Goal: Task Accomplishment & Management: Manage account settings

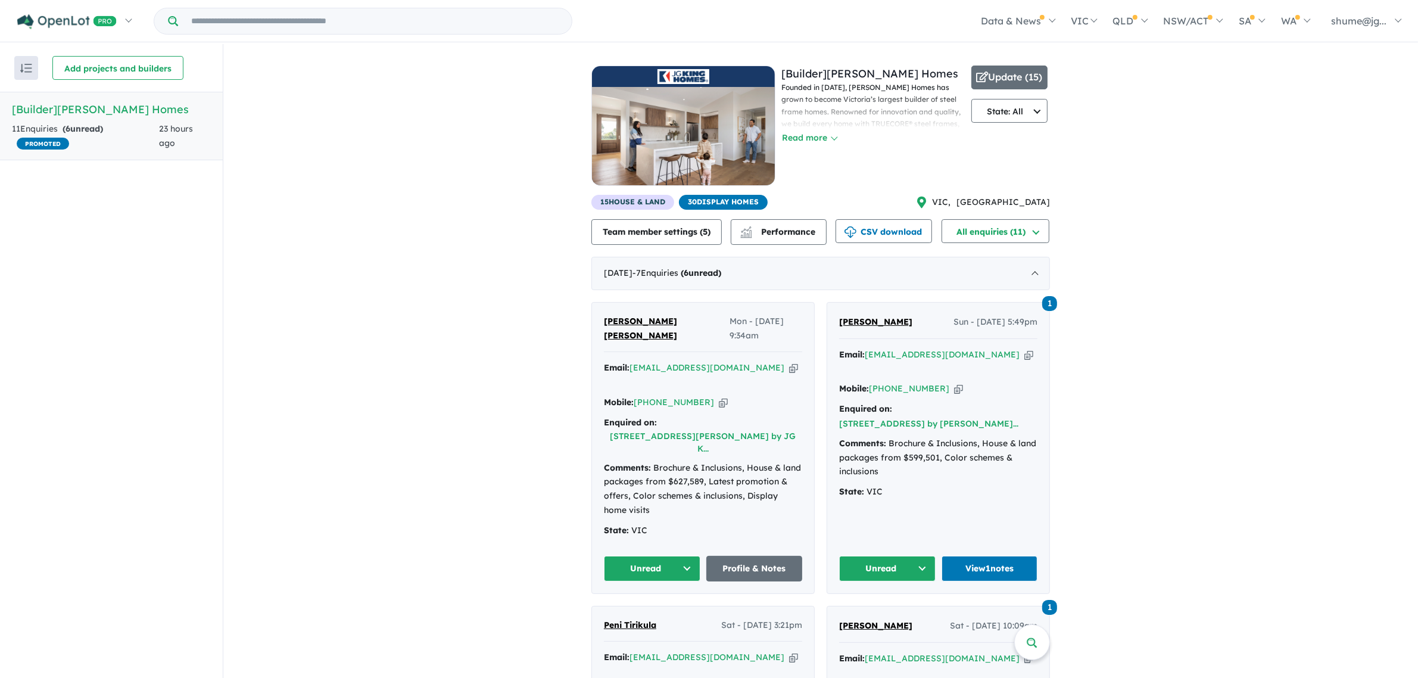
drag, startPoint x: 827, startPoint y: 138, endPoint x: 831, endPoint y: 145, distance: 8.6
click at [829, 144] on button "Read more" at bounding box center [809, 138] width 56 height 14
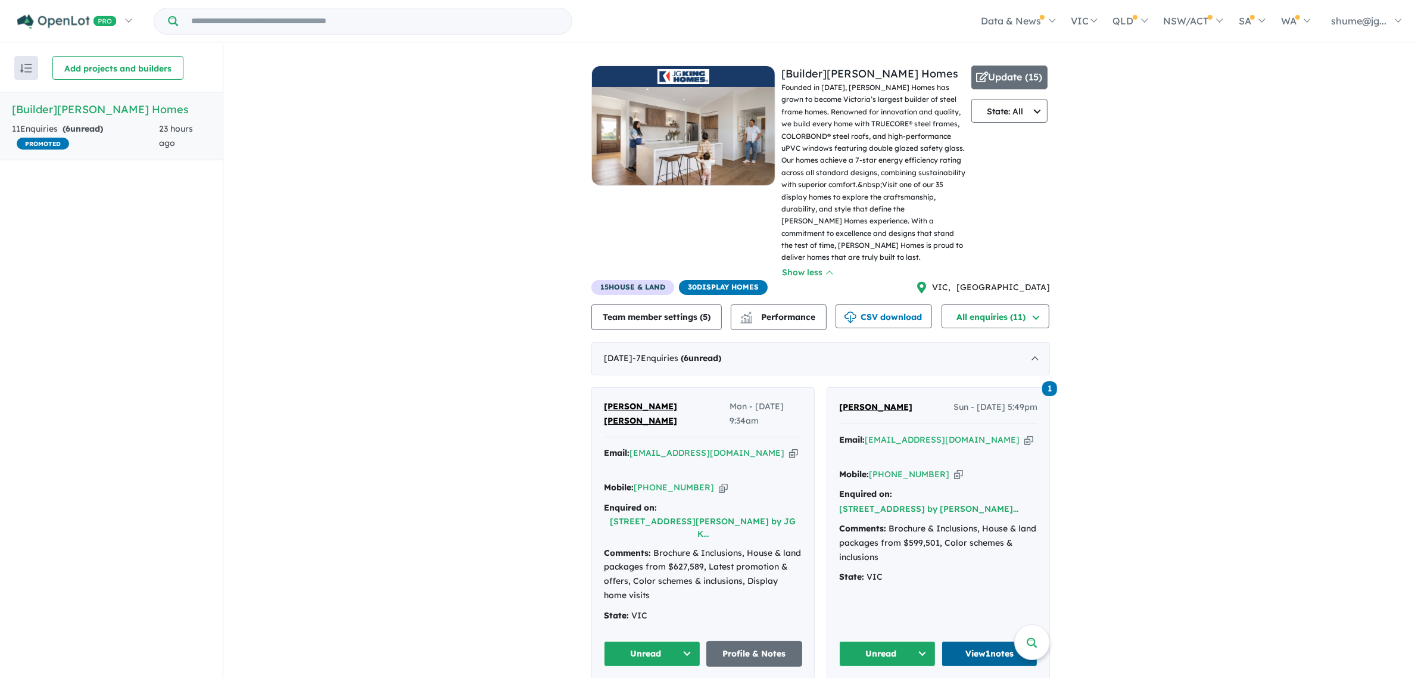
click at [962, 641] on link "View 1 notes" at bounding box center [990, 654] width 96 height 26
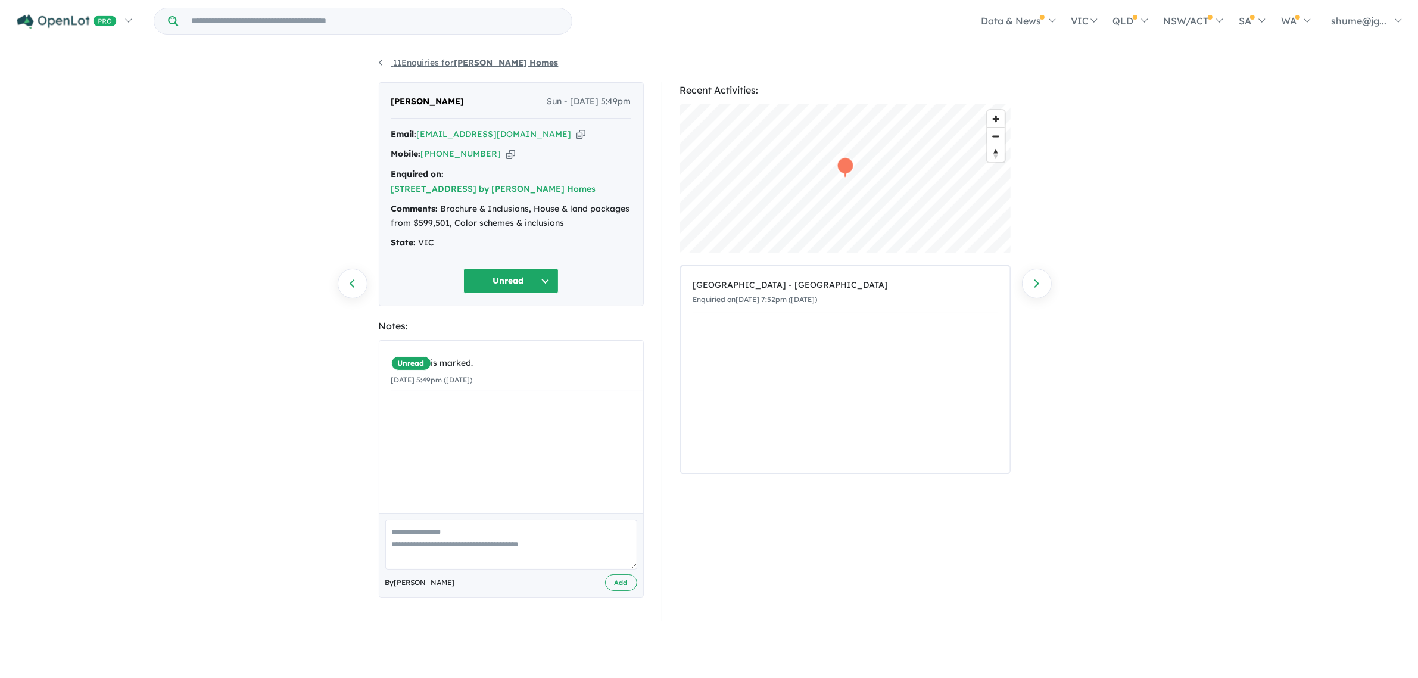
click at [382, 63] on link "11 Enquiries for JG King Homes" at bounding box center [469, 62] width 180 height 11
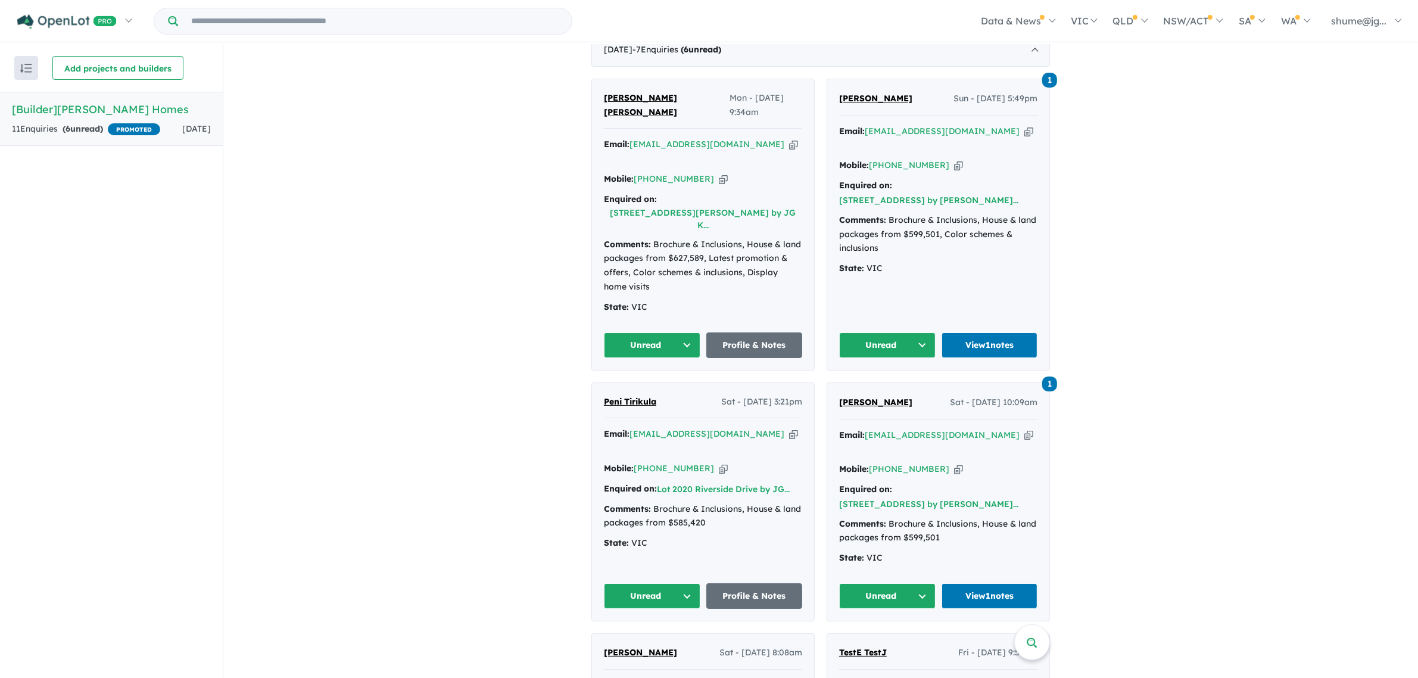
scroll to position [298, 0]
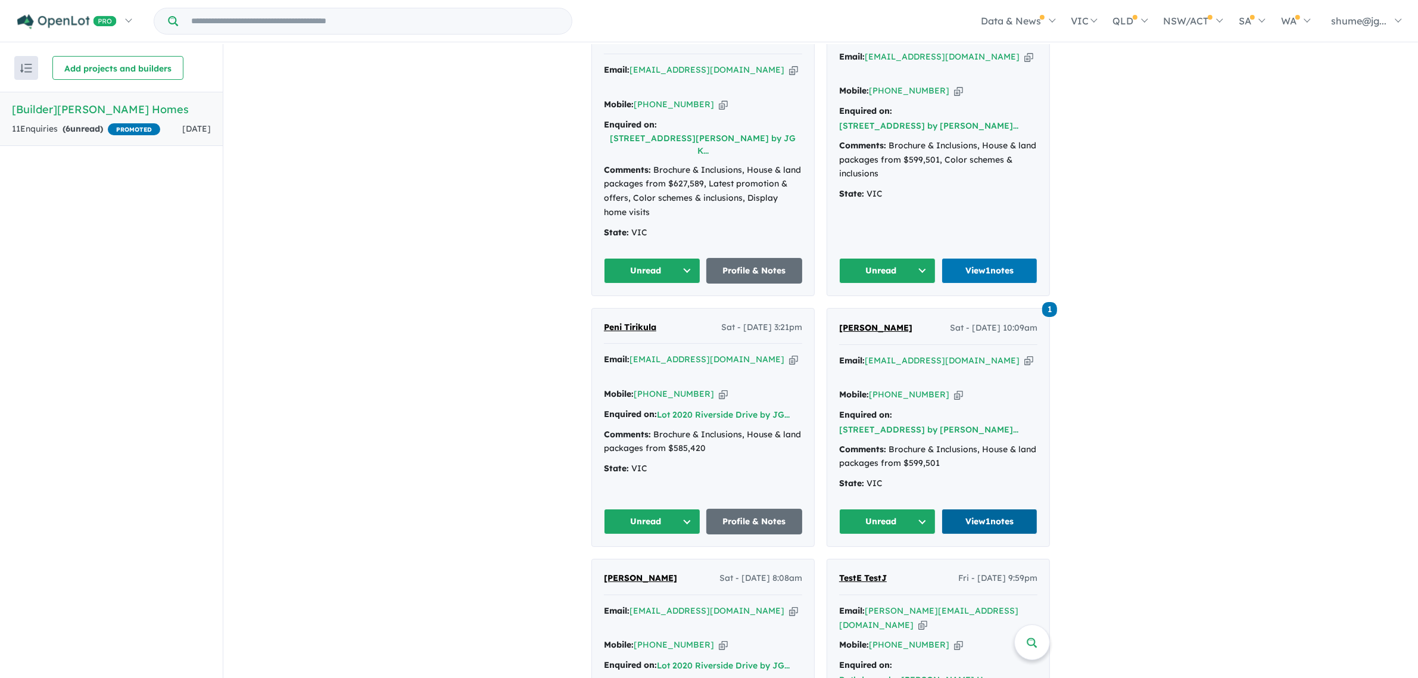
click at [1012, 509] on link "View 1 notes" at bounding box center [990, 522] width 96 height 26
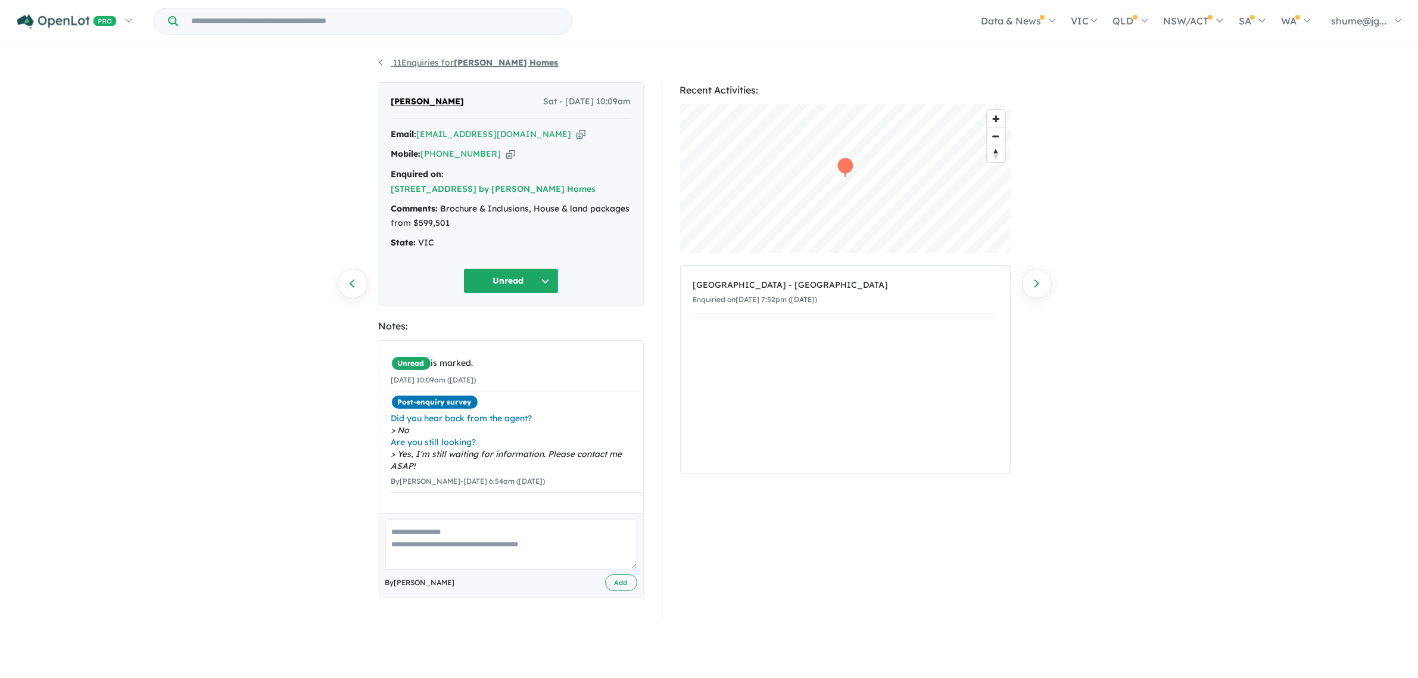
click at [414, 61] on link "11 Enquiries for [PERSON_NAME] Homes" at bounding box center [469, 62] width 180 height 11
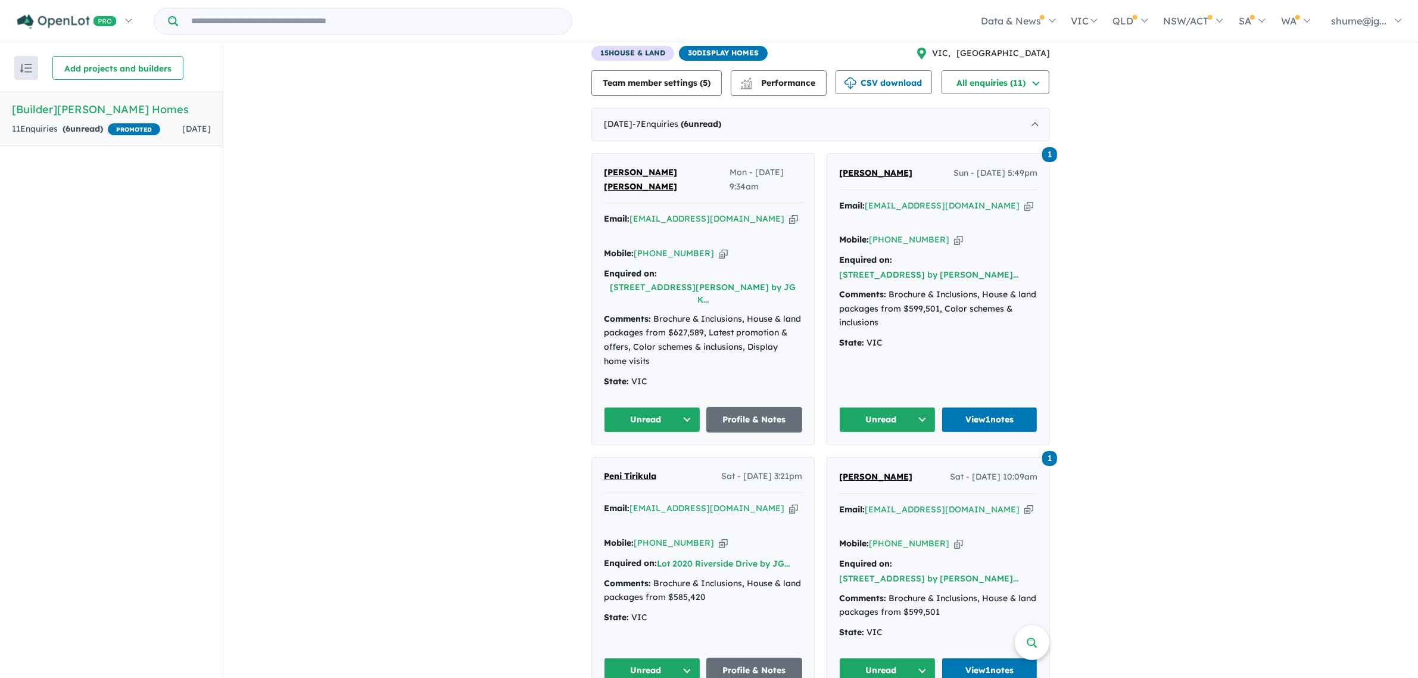
scroll to position [223, 0]
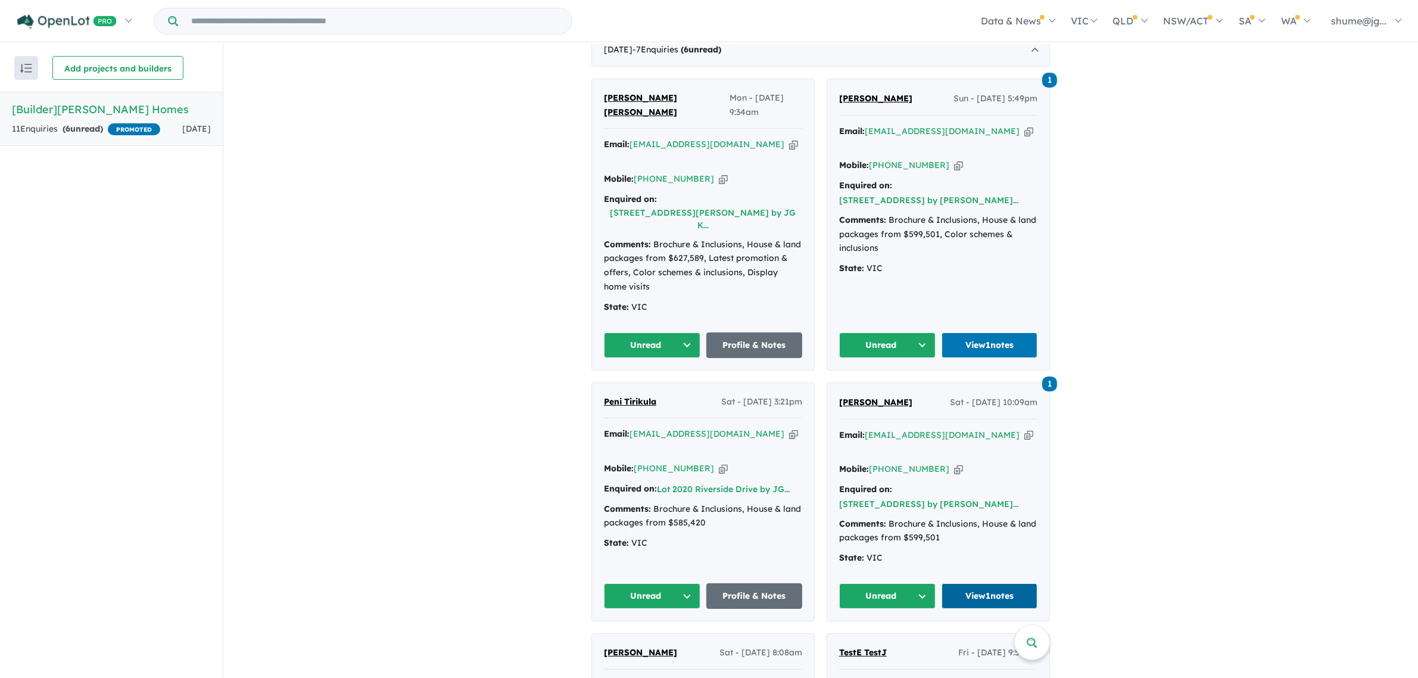
click at [1014, 583] on link "View 1 notes" at bounding box center [990, 596] width 96 height 26
click at [929, 332] on button "Unread" at bounding box center [887, 345] width 96 height 26
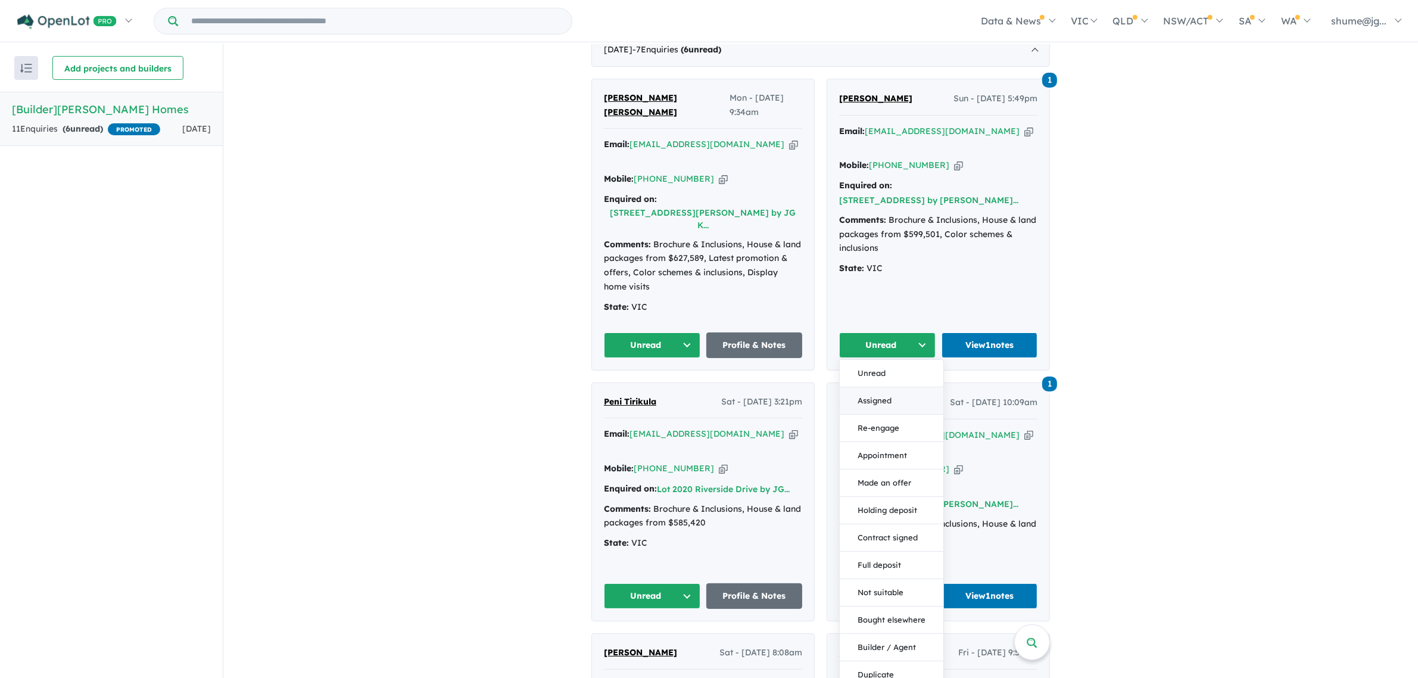
click at [901, 387] on button "Assigned" at bounding box center [892, 400] width 104 height 27
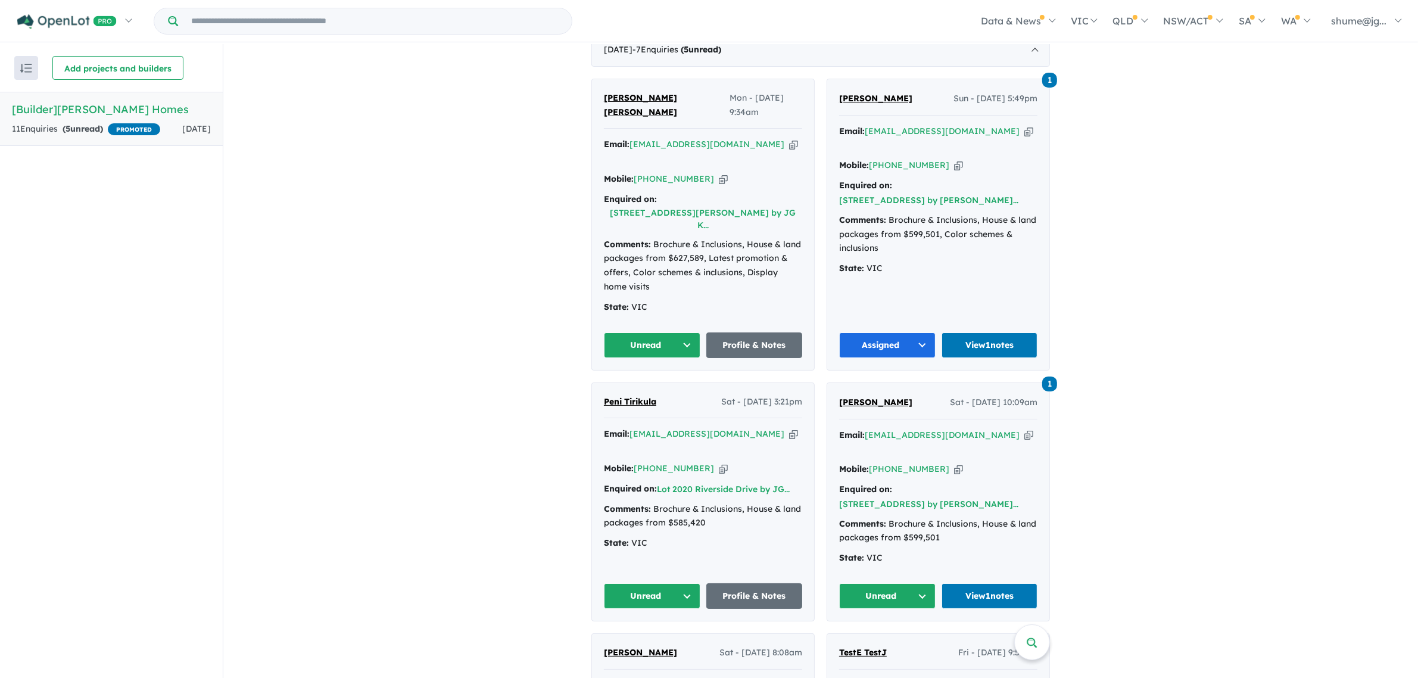
click at [913, 583] on button "Unread" at bounding box center [887, 596] width 96 height 26
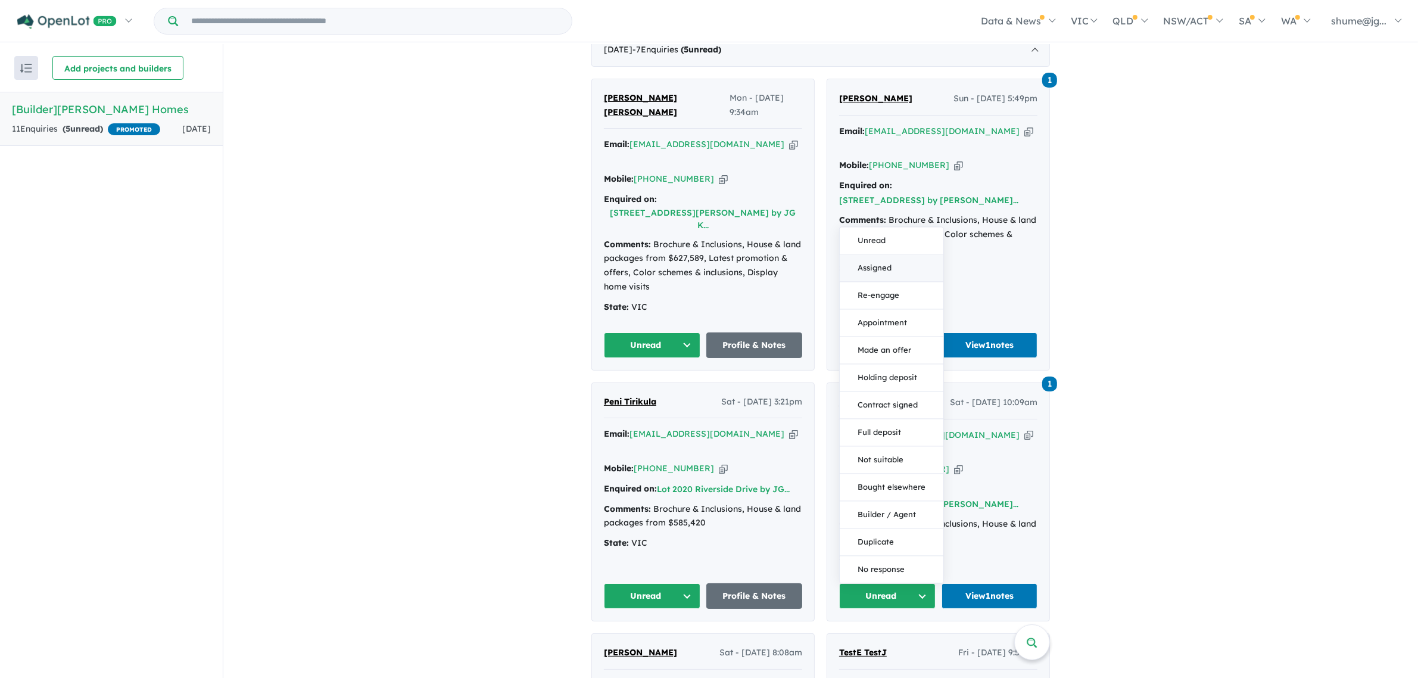
click at [877, 255] on button "Assigned" at bounding box center [892, 268] width 104 height 27
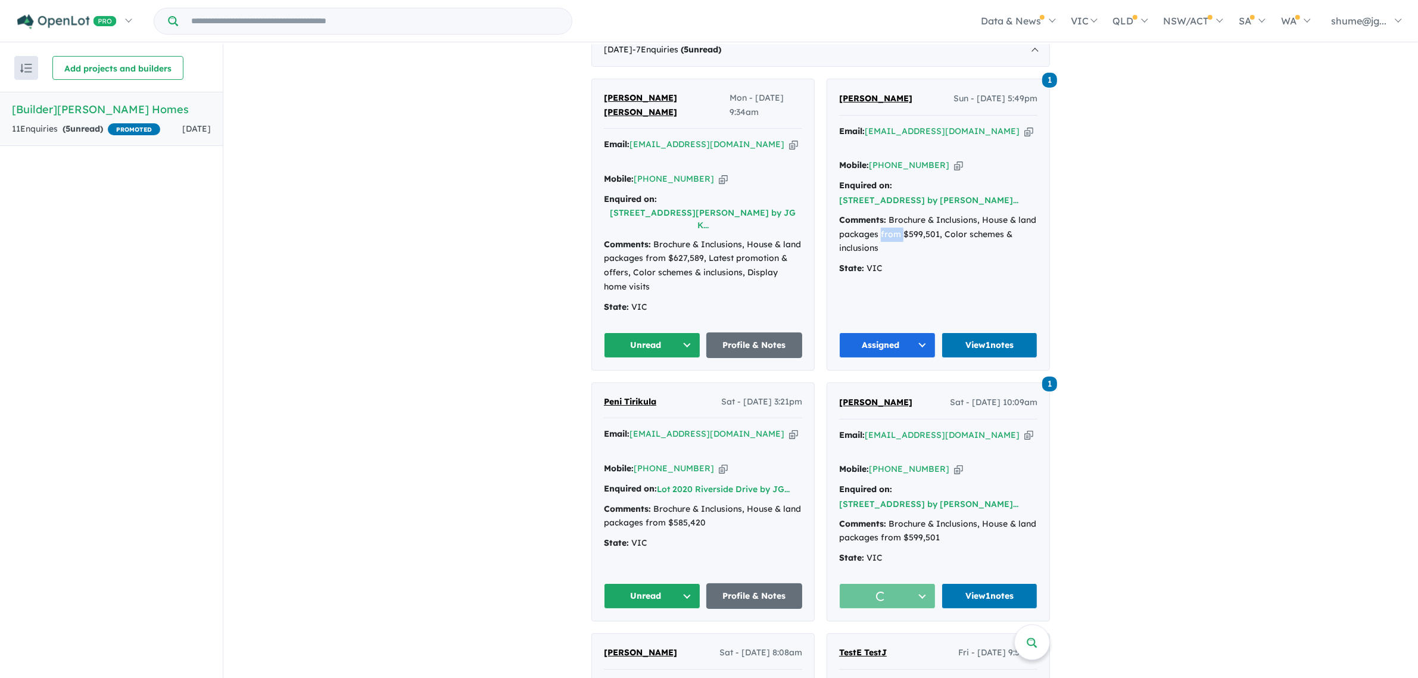
click at [877, 213] on div "Comments: Brochure & Inclusions, House & land packages from $599,501, Color sch…" at bounding box center [938, 234] width 198 height 42
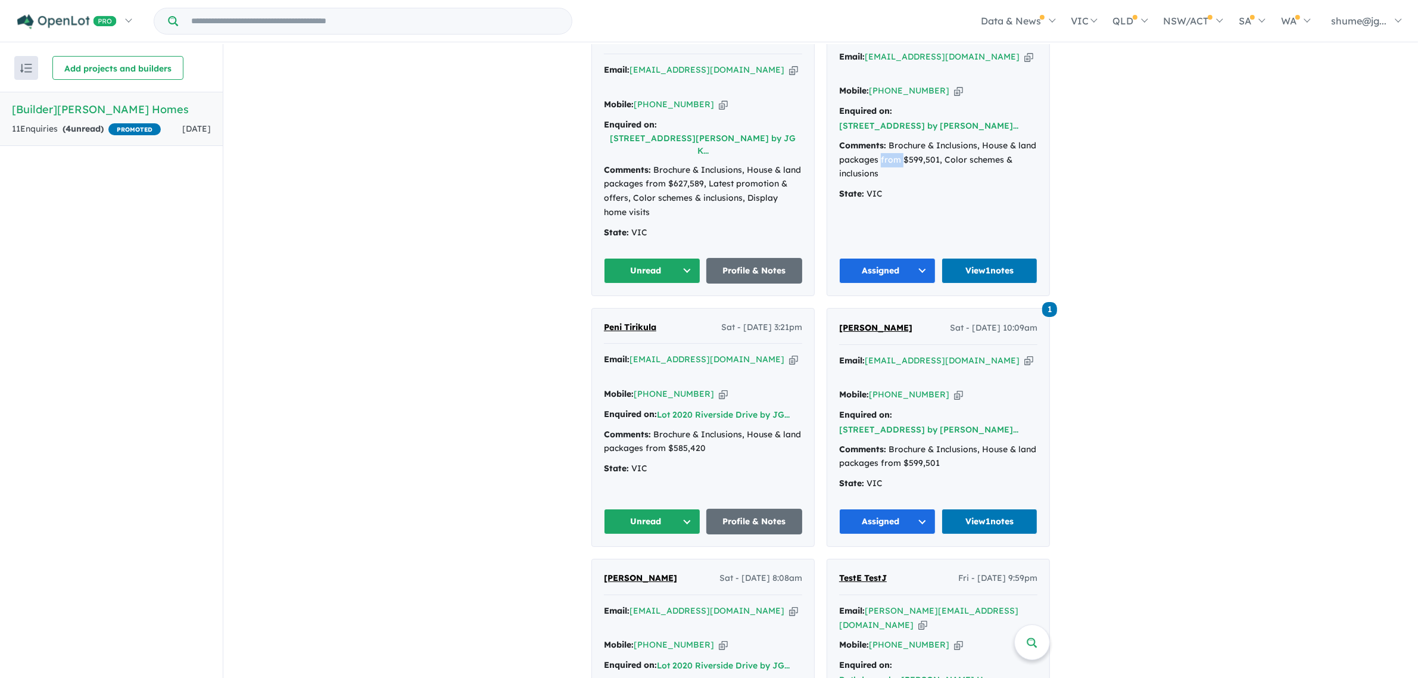
scroll to position [0, 0]
